Goal: Check status: Check status

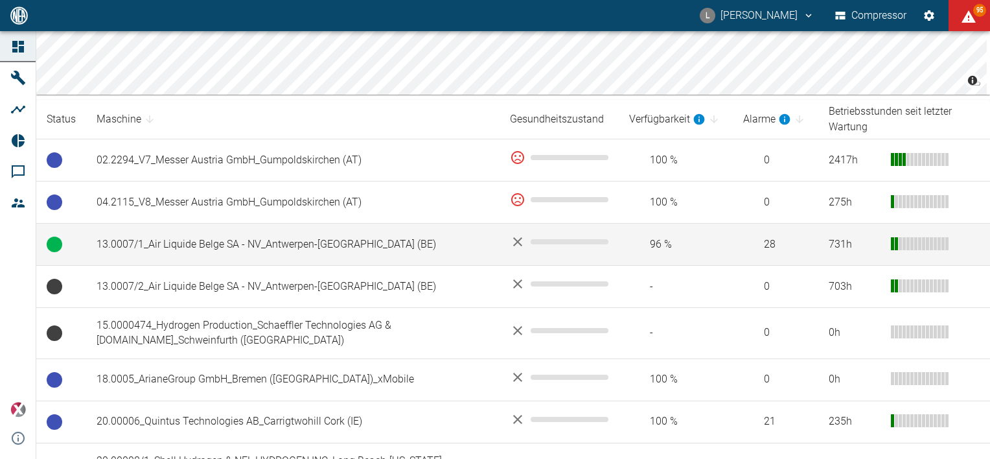
scroll to position [198, 0]
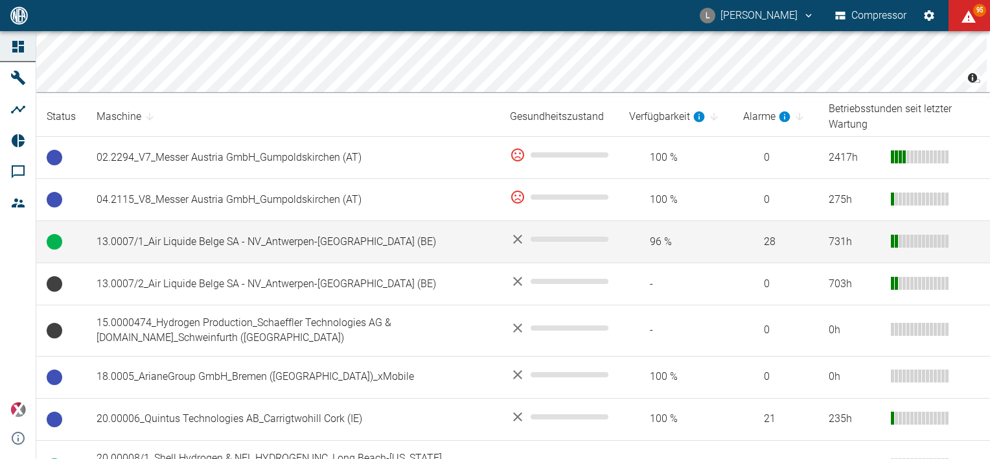
click at [189, 233] on td "13.0007/1_Air Liquide Belge SA - NV_Antwerpen-[GEOGRAPHIC_DATA] (BE)" at bounding box center [292, 242] width 413 height 42
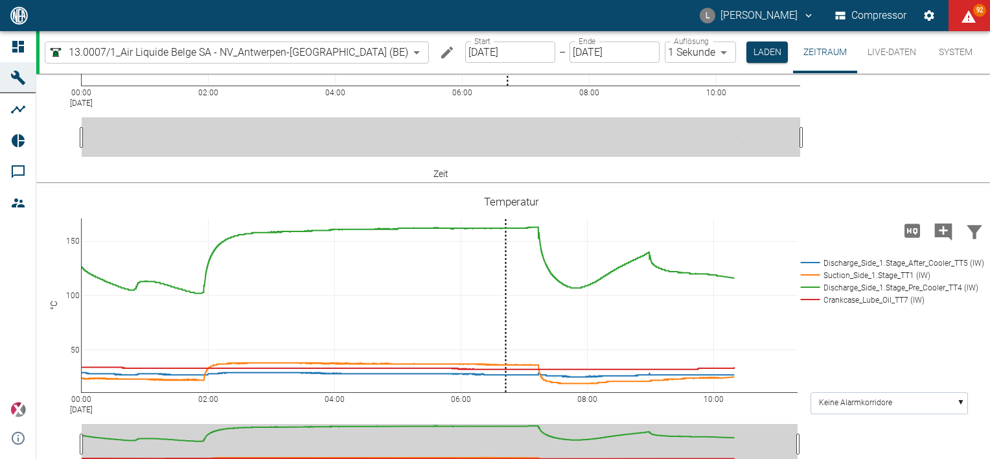
scroll to position [500, 0]
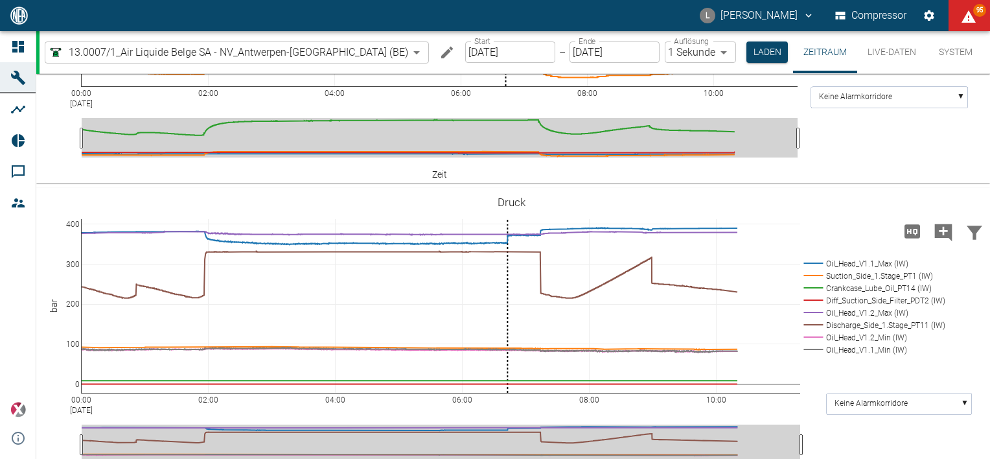
click at [485, 52] on input "[DATE]" at bounding box center [510, 51] width 90 height 21
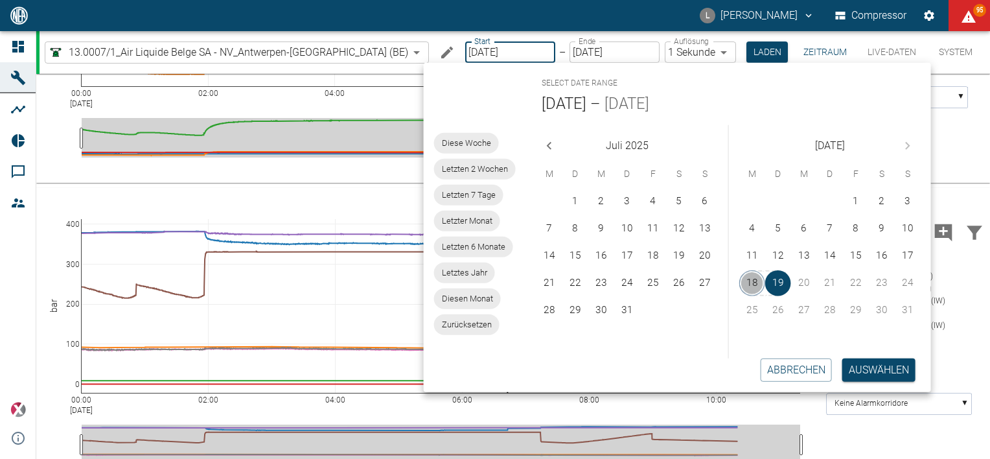
click at [751, 288] on button "18" at bounding box center [752, 283] width 26 height 26
type input "[DATE]"
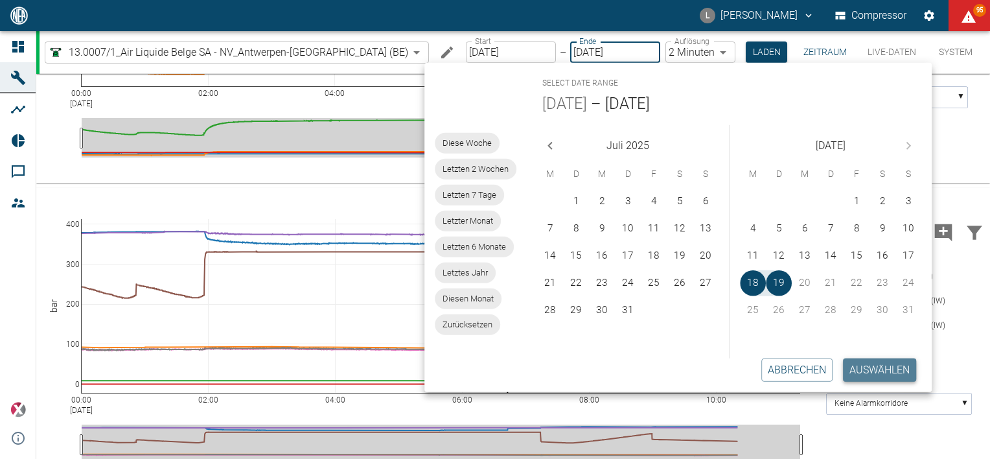
click at [886, 373] on button "Auswählen" at bounding box center [879, 369] width 73 height 23
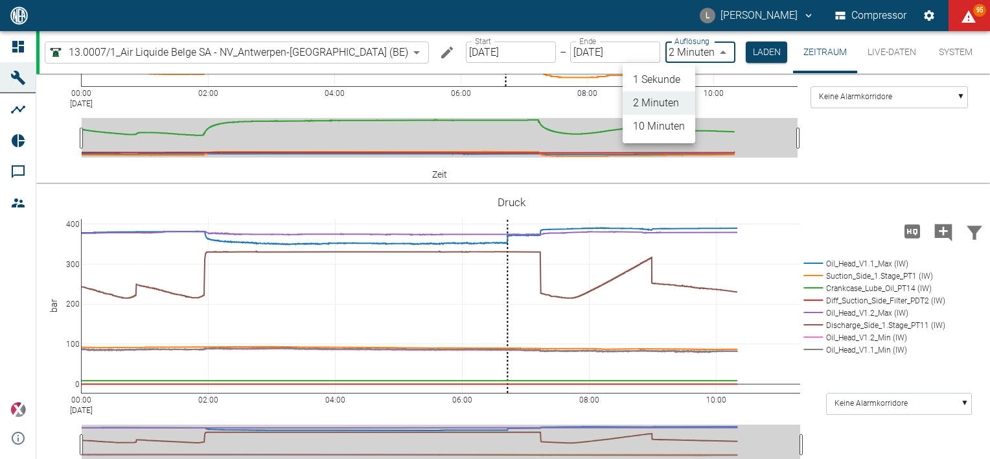
click at [683, 54] on body "L [PERSON_NAME] Compressor 95 Dashboard Maschinen Analysen Reports Kommentare M…" at bounding box center [495, 229] width 990 height 459
click at [668, 80] on li "1 Sekunde" at bounding box center [659, 79] width 73 height 23
type input "1sec"
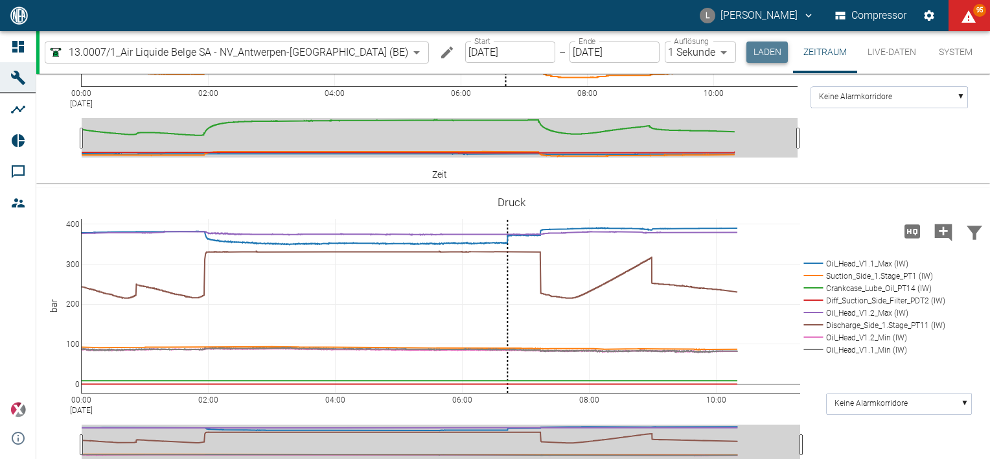
click at [746, 47] on button "Laden" at bounding box center [766, 51] width 41 height 21
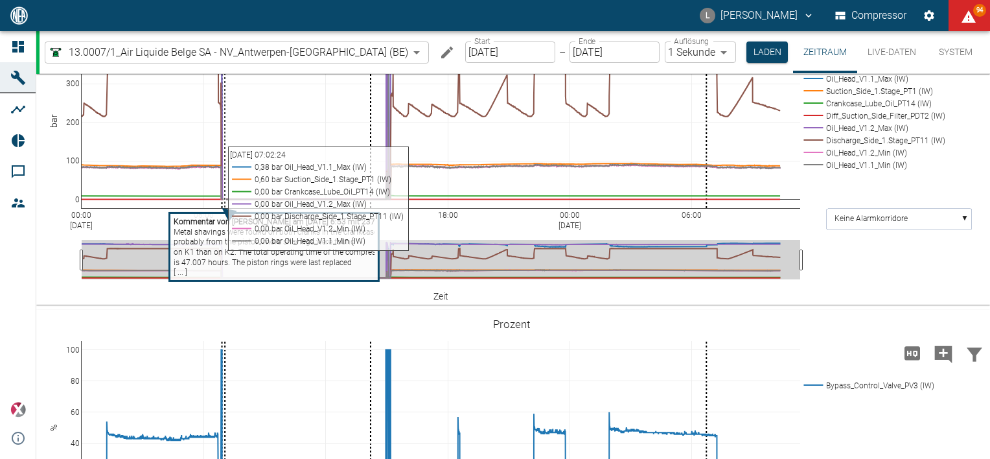
scroll to position [547, 0]
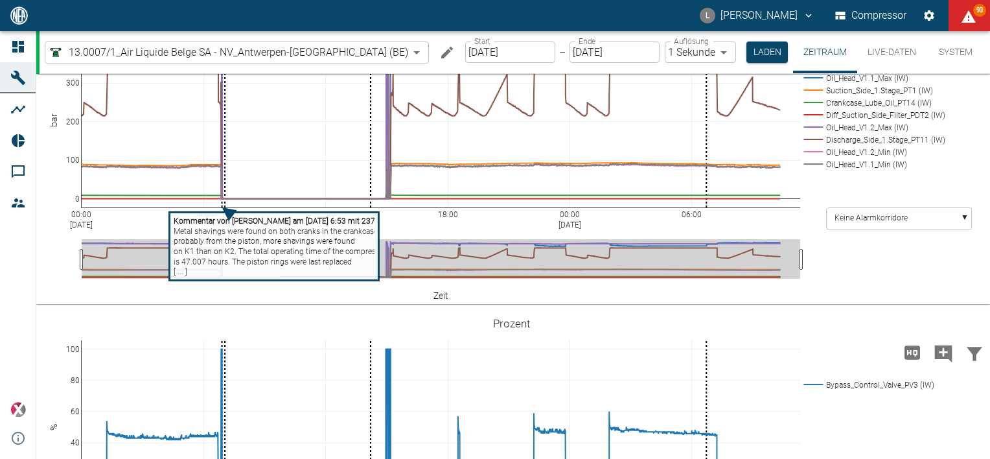
click at [239, 246] on tspan "probably from the piston, more shavings were found" at bounding box center [264, 240] width 181 height 9
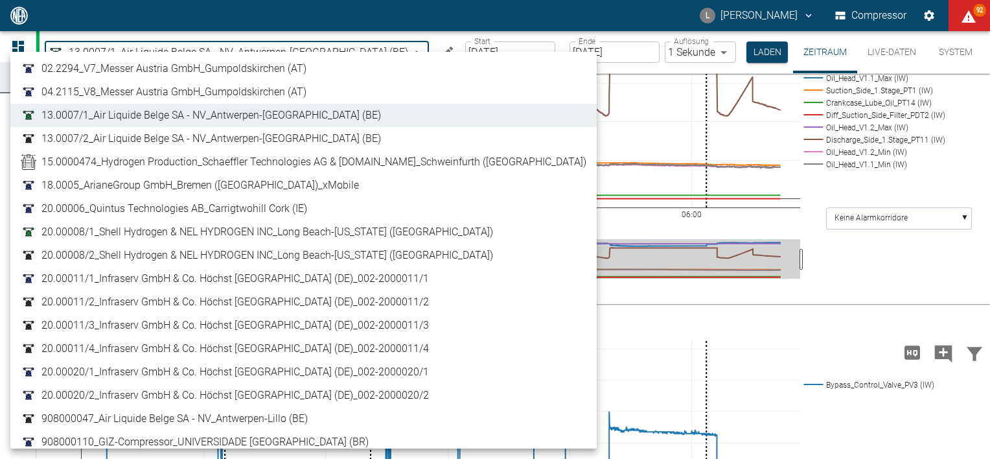
click at [334, 51] on body "L [PERSON_NAME] Compressor 92 Dashboard Maschinen Analysen Reports Kommentare M…" at bounding box center [495, 229] width 990 height 459
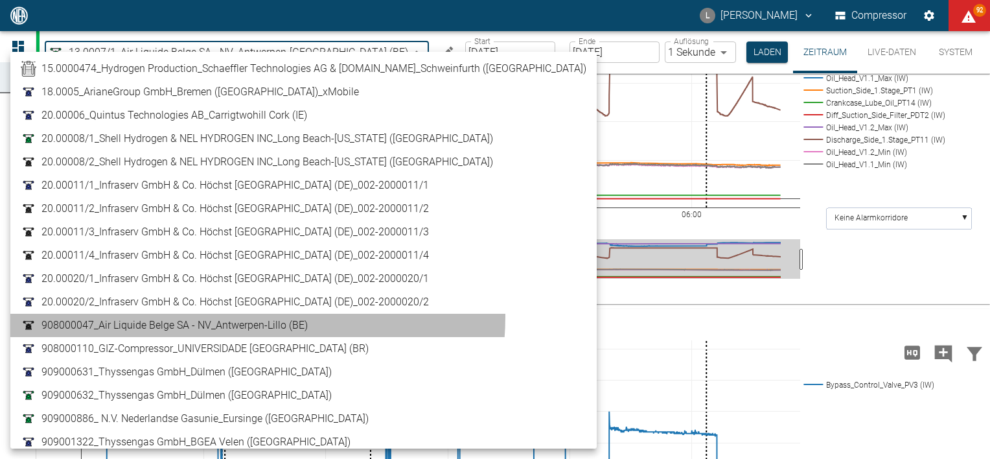
click at [257, 317] on span "908000047_Air Liquide Belge SA - NV_Antwerpen-Lillo (BE)" at bounding box center [174, 325] width 266 height 16
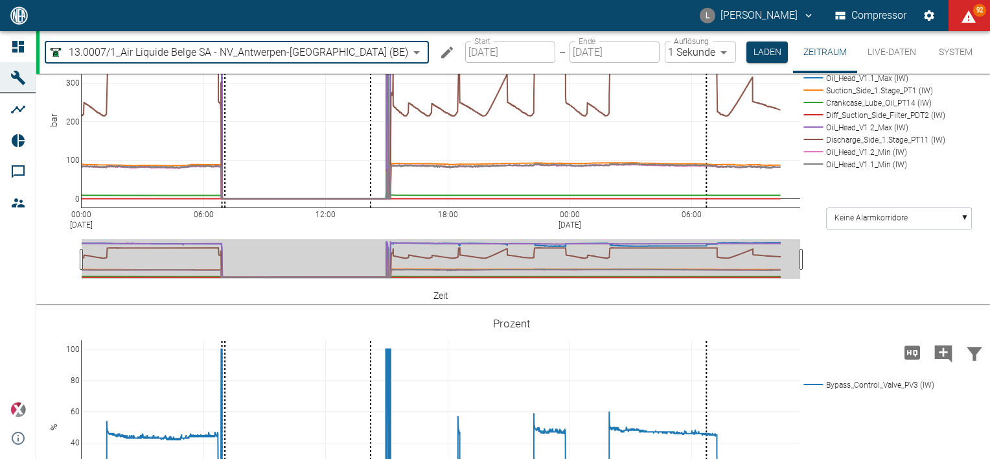
type input "53812aab-fb54-4a57-a574-01c3305aa274"
type input "2min"
type input "[DATE]"
type input "1sec"
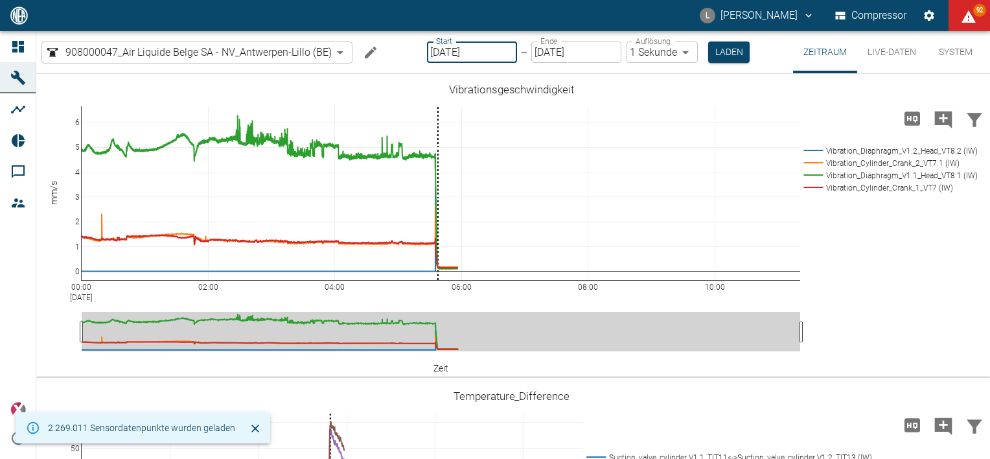
click at [499, 54] on input "[DATE]" at bounding box center [472, 51] width 90 height 21
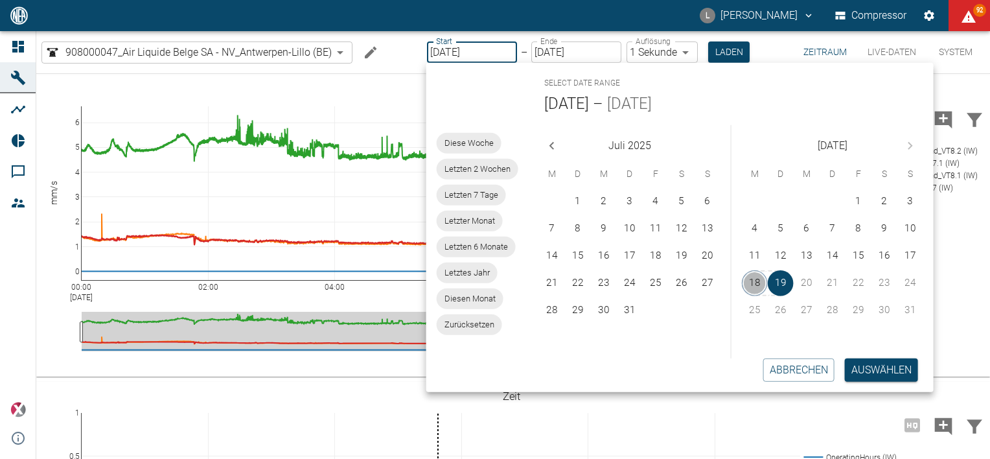
click at [754, 288] on button "18" at bounding box center [755, 283] width 26 height 26
type input "[DATE]"
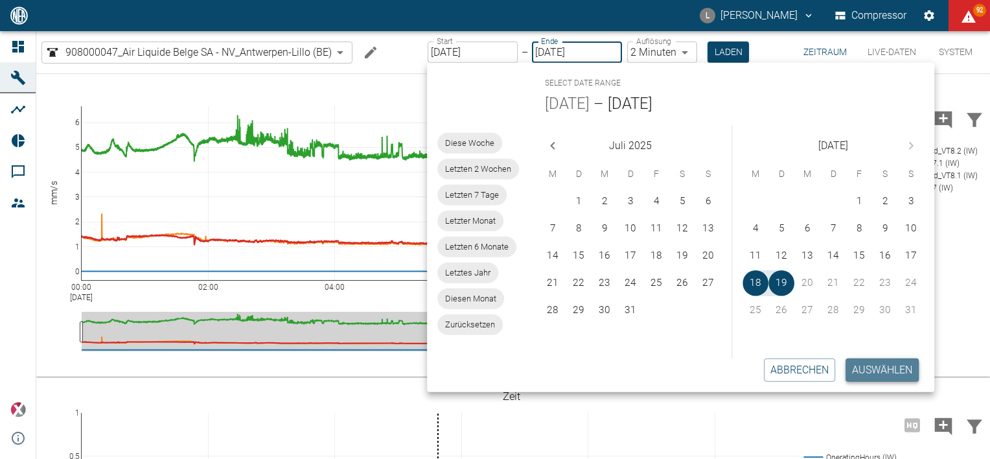
click at [898, 365] on button "Auswählen" at bounding box center [881, 369] width 73 height 23
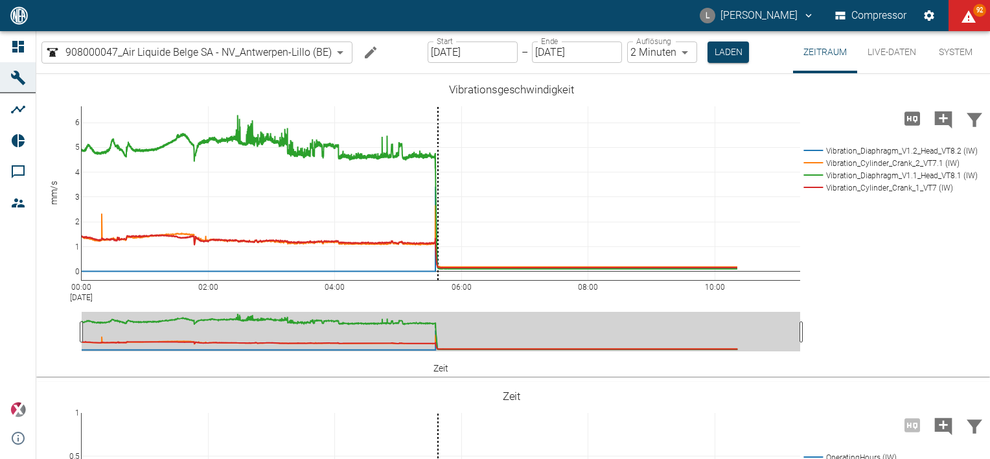
click at [671, 47] on body "L [PERSON_NAME] Compressor 92 Dashboard Maschinen Analysen Reports Kommentare M…" at bounding box center [495, 229] width 990 height 459
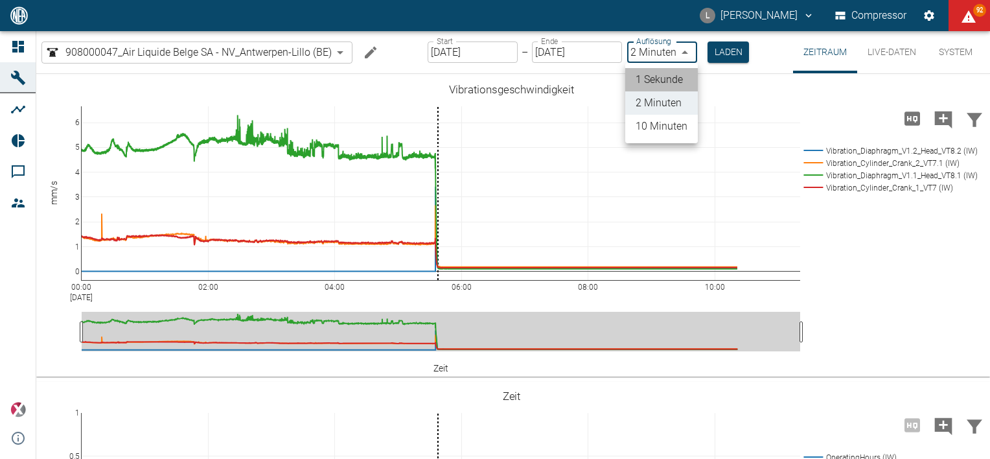
click at [674, 85] on li "1 Sekunde" at bounding box center [661, 79] width 73 height 23
type input "1sec"
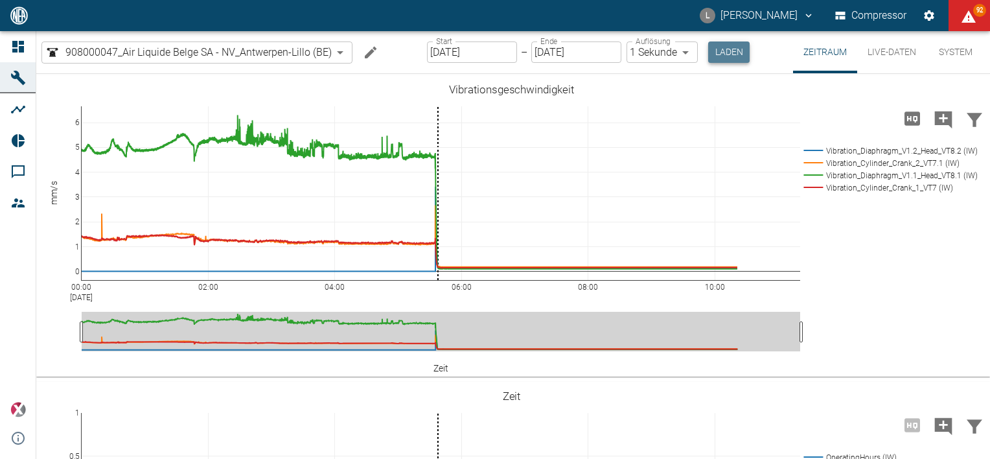
click at [726, 49] on button "Laden" at bounding box center [728, 51] width 41 height 21
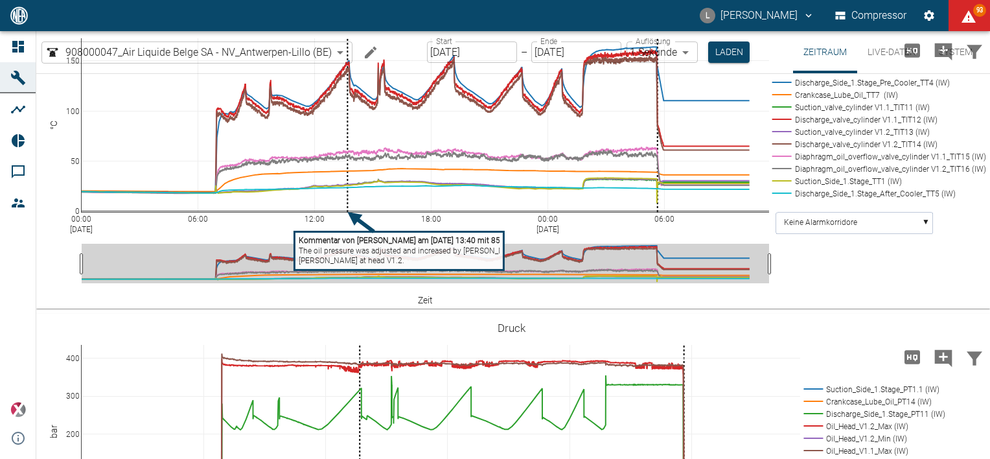
scroll to position [627, 0]
